Goal: Check status: Check status

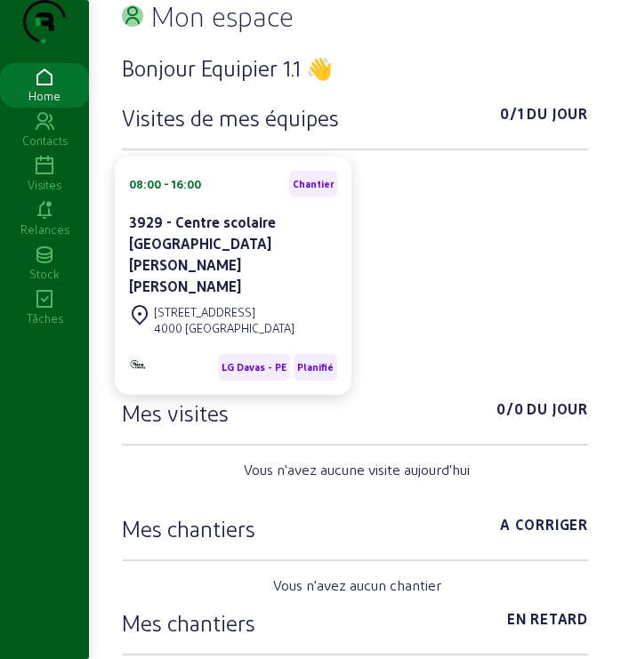
click at [38, 221] on icon at bounding box center [44, 210] width 89 height 21
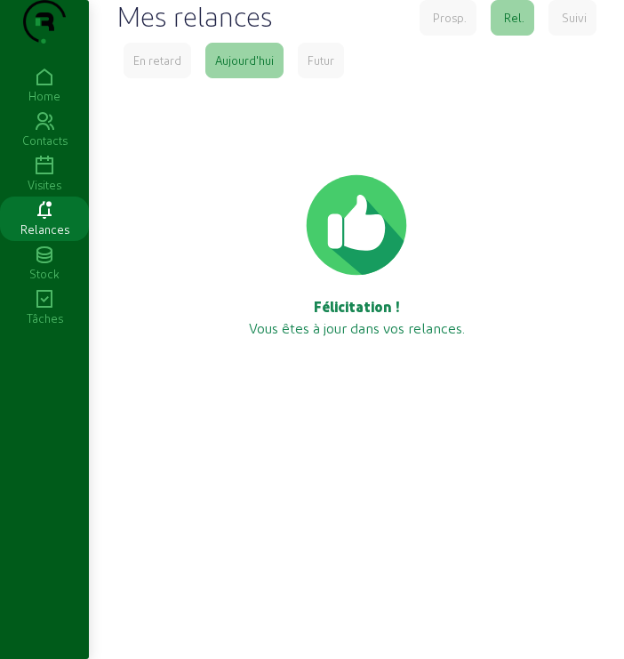
click at [36, 177] on icon at bounding box center [44, 166] width 89 height 21
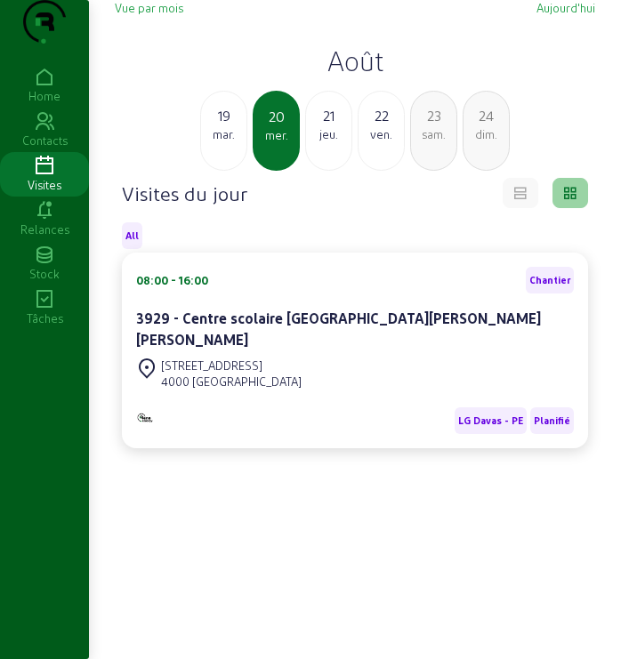
click at [369, 76] on h2 "Août" at bounding box center [355, 60] width 480 height 32
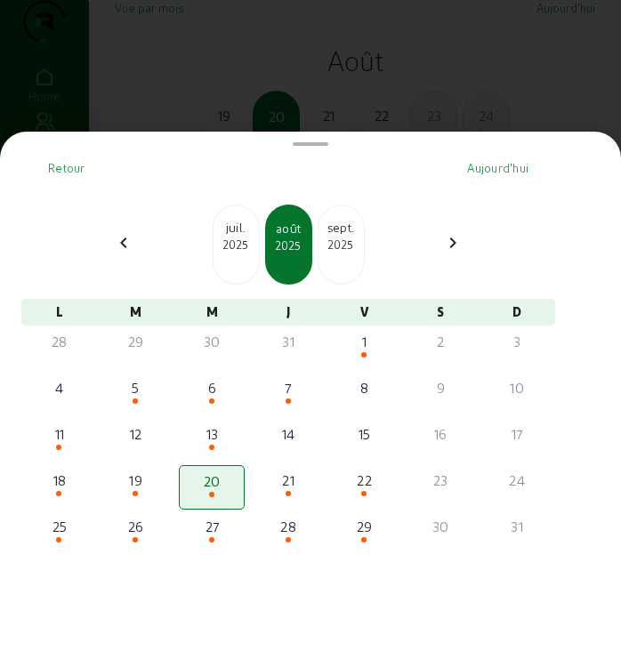
click at [346, 268] on div "[DATE]" at bounding box center [340, 244] width 47 height 80
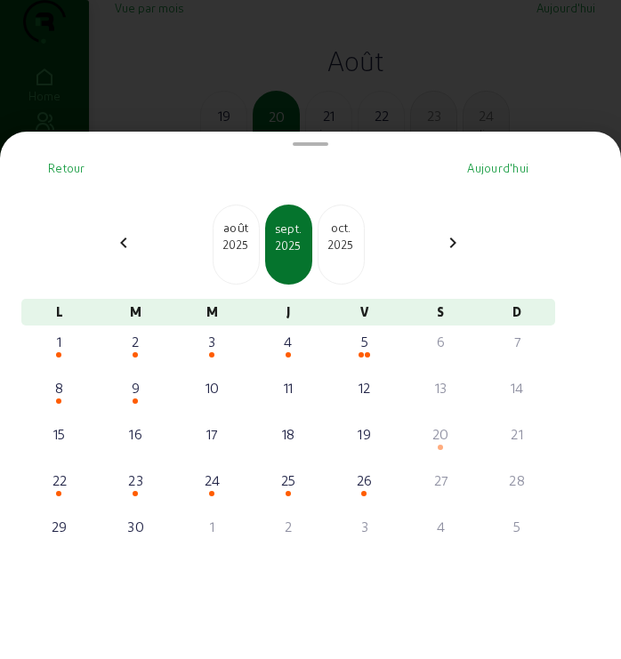
click at [364, 252] on div "2025" at bounding box center [340, 244] width 45 height 16
click at [360, 252] on div "2025" at bounding box center [340, 244] width 45 height 16
click at [360, 252] on div "2026" at bounding box center [340, 244] width 45 height 16
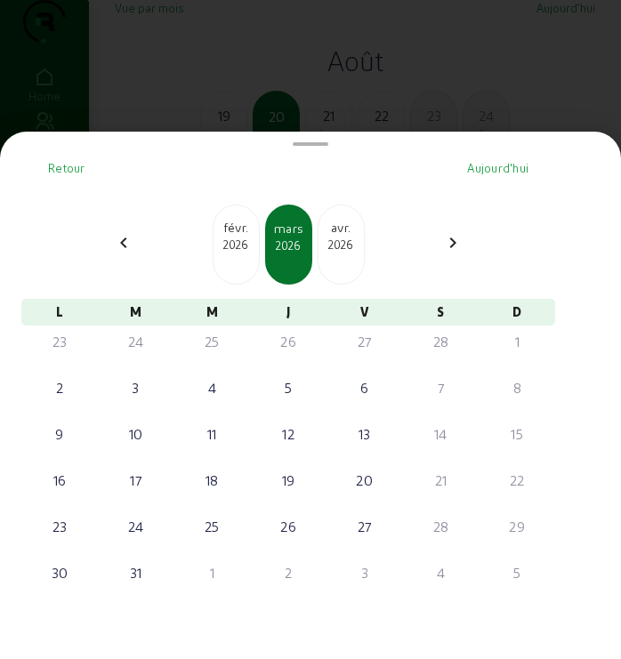
click at [360, 252] on div "2026" at bounding box center [340, 244] width 45 height 16
click at [232, 261] on div "avr. 2026" at bounding box center [235, 244] width 47 height 80
click at [232, 261] on div "mars 2026" at bounding box center [235, 244] width 47 height 80
click at [232, 261] on div "févr. 2026" at bounding box center [235, 244] width 47 height 80
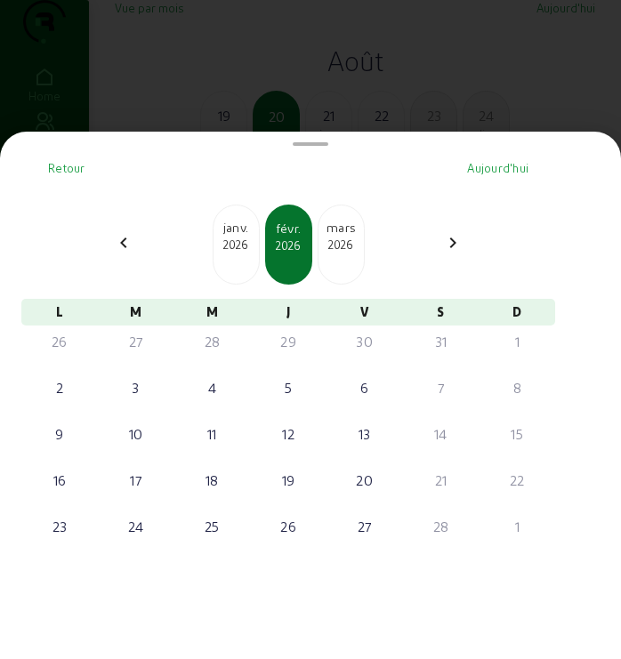
click at [232, 261] on div "janv. 2026" at bounding box center [235, 244] width 47 height 80
click at [232, 261] on div "déc. 2025" at bounding box center [235, 244] width 47 height 80
click at [232, 261] on div "[DATE]" at bounding box center [235, 244] width 47 height 80
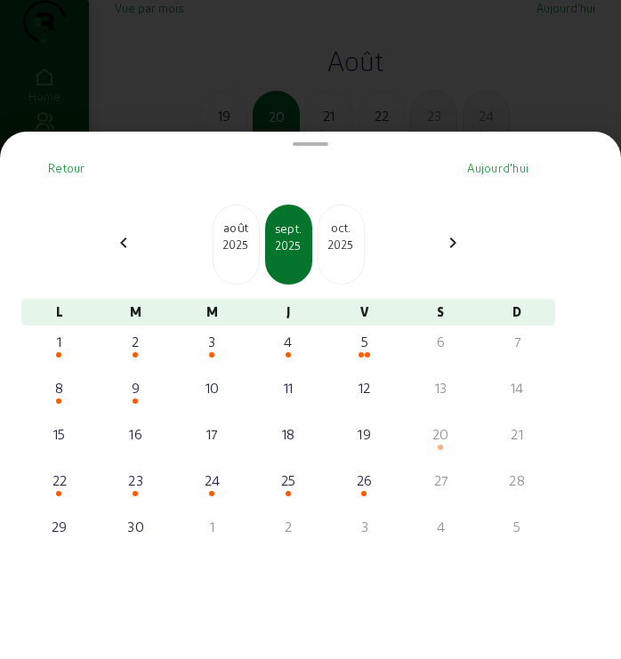
click at [232, 261] on div "août 2025" at bounding box center [235, 244] width 47 height 80
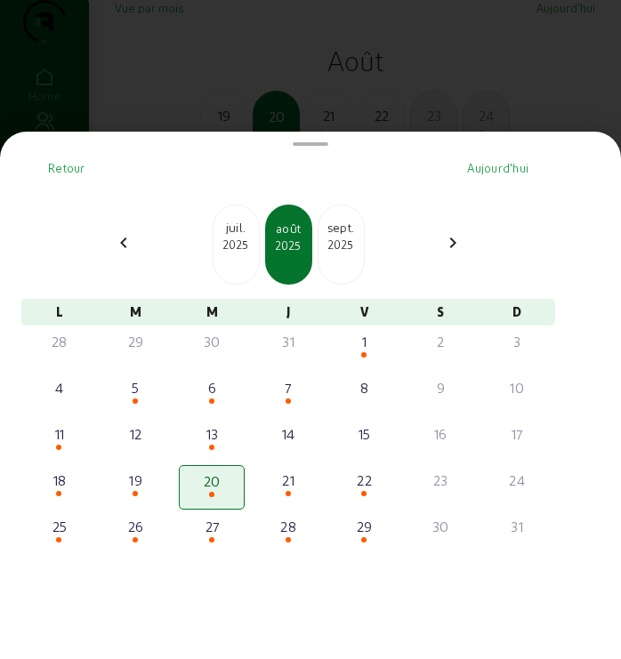
click at [337, 87] on div at bounding box center [310, 329] width 621 height 659
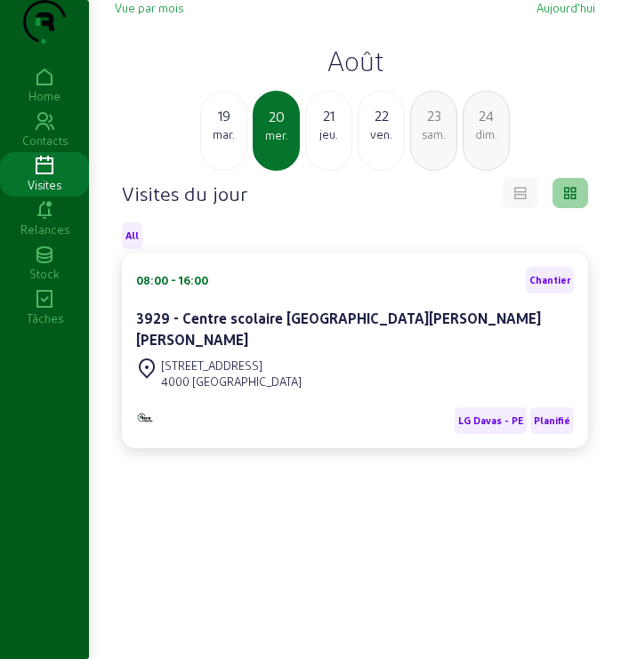
click at [346, 76] on h2 "Août" at bounding box center [355, 60] width 480 height 32
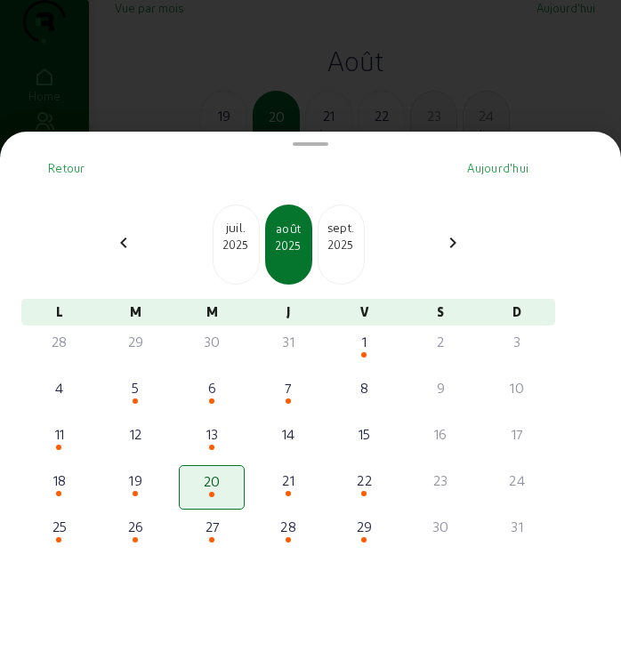
click at [358, 236] on div "sept." at bounding box center [340, 228] width 45 height 18
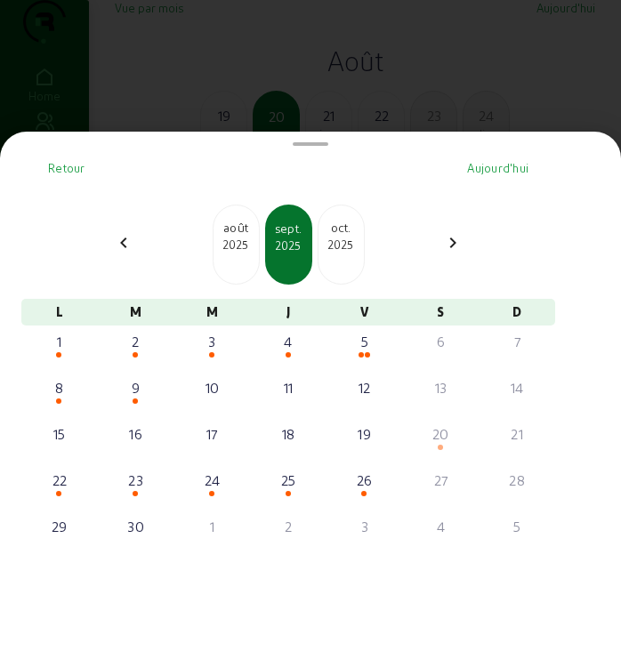
click at [435, 85] on div at bounding box center [310, 329] width 621 height 659
